Goal: Information Seeking & Learning: Find specific fact

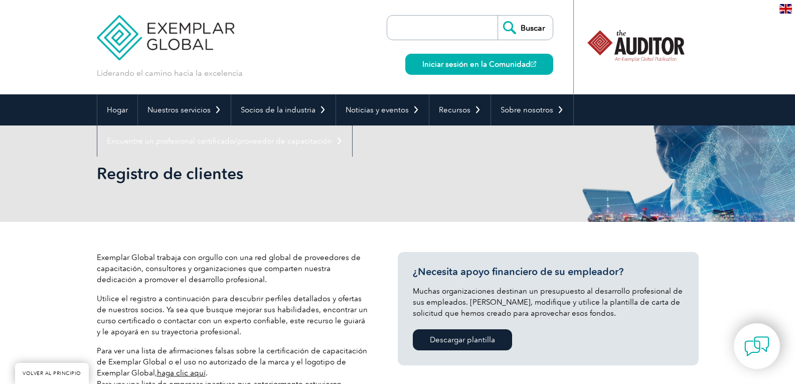
scroll to position [100, 0]
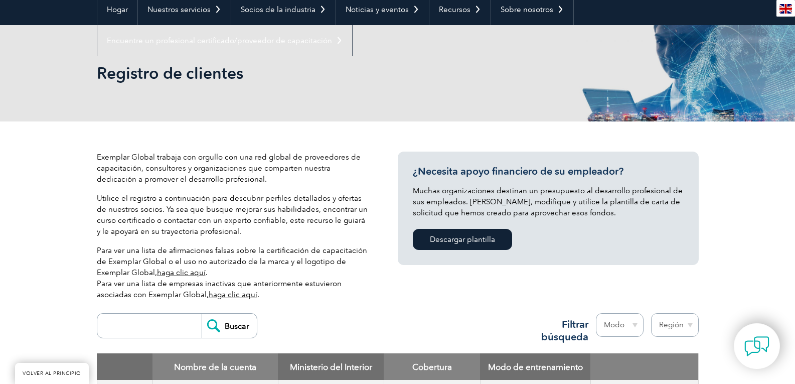
click at [159, 309] on div "Buscar Región [GEOGRAPHIC_DATA] [GEOGRAPHIC_DATA] [GEOGRAPHIC_DATA] [GEOGRAPHIC…" at bounding box center [398, 330] width 602 height 45
click at [158, 325] on input "search" at bounding box center [151, 326] width 99 height 24
type input "[DEMOGRAPHIC_DATA][PERSON_NAME]"
click at [202, 314] on input "Buscar" at bounding box center [229, 326] width 55 height 24
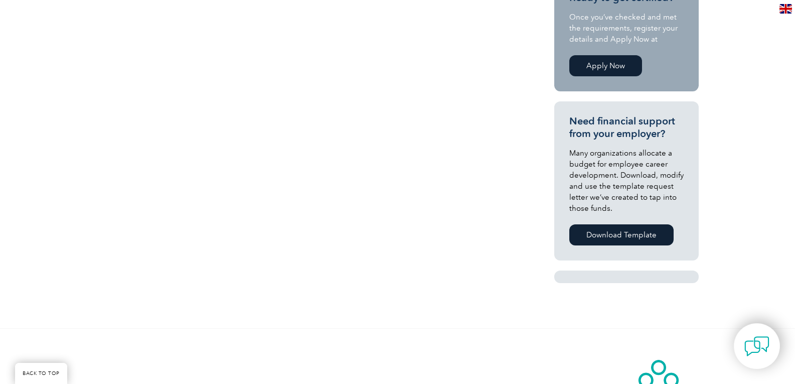
scroll to position [602, 0]
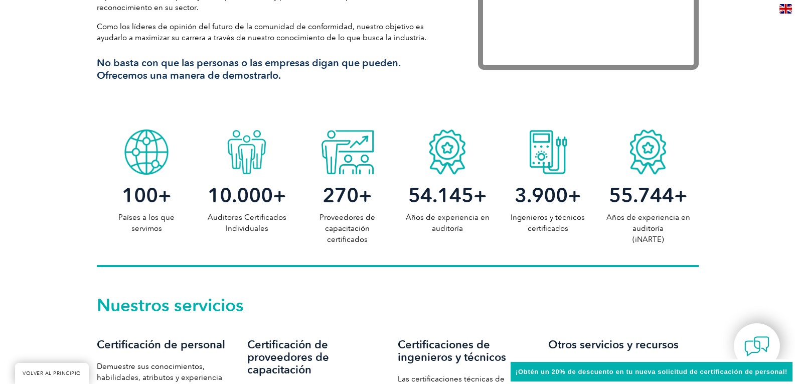
scroll to position [452, 0]
